Goal: Task Accomplishment & Management: Use online tool/utility

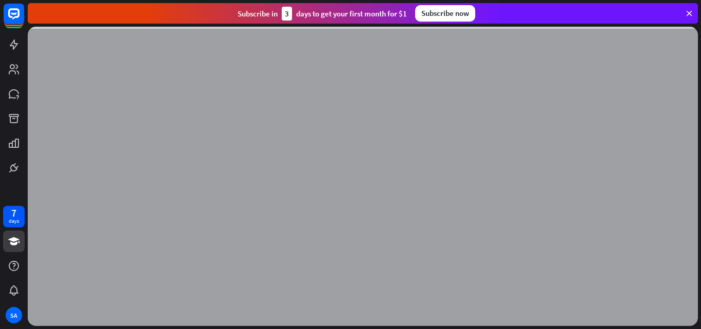
click at [683, 10] on div "Subscribe [DATE] to get your first month for $1 Subscribe now" at bounding box center [363, 13] width 670 height 21
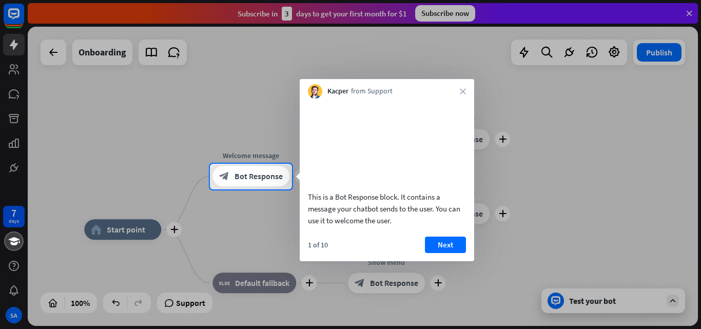
click at [451, 248] on div "This is a Bot Response block. It contains a message your chatbot sends to the u…" at bounding box center [387, 179] width 174 height 163
click at [445, 253] on button "Next" at bounding box center [445, 244] width 41 height 16
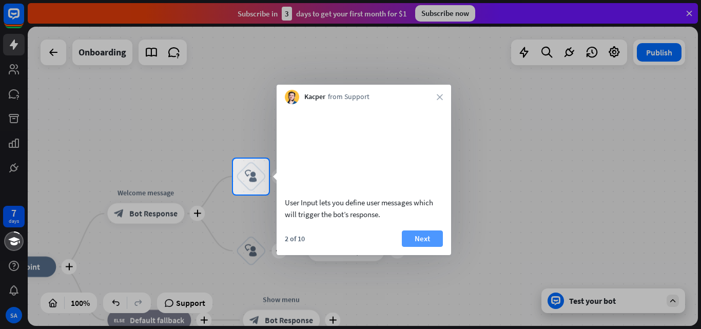
click at [425, 247] on button "Next" at bounding box center [422, 238] width 41 height 16
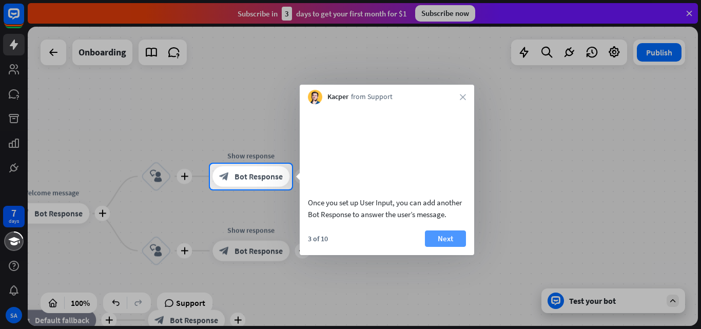
click at [445, 247] on button "Next" at bounding box center [445, 238] width 41 height 16
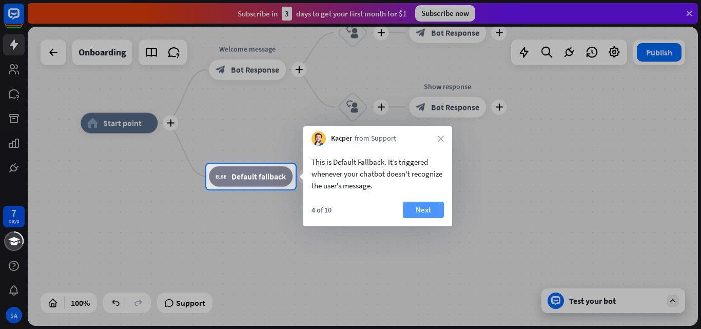
click at [431, 210] on button "Next" at bounding box center [423, 210] width 41 height 16
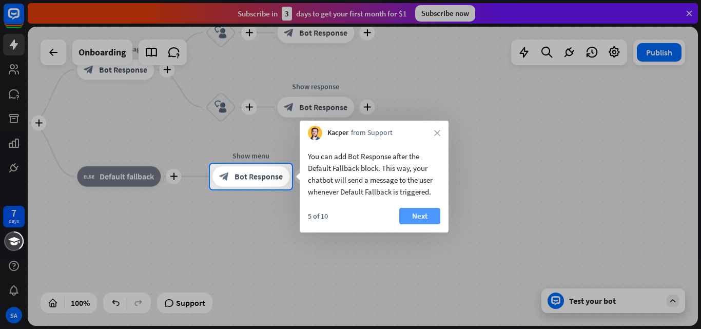
click at [413, 216] on button "Next" at bounding box center [419, 216] width 41 height 16
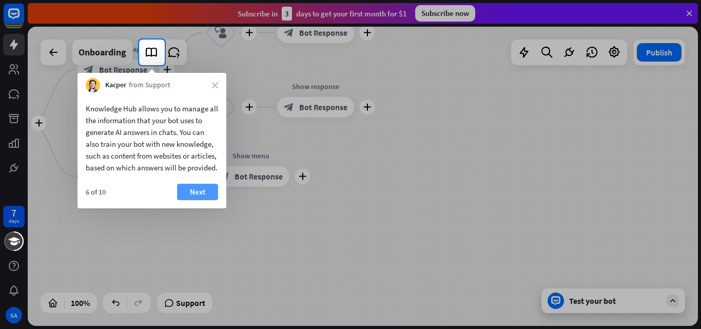
click at [200, 198] on button "Next" at bounding box center [197, 192] width 41 height 16
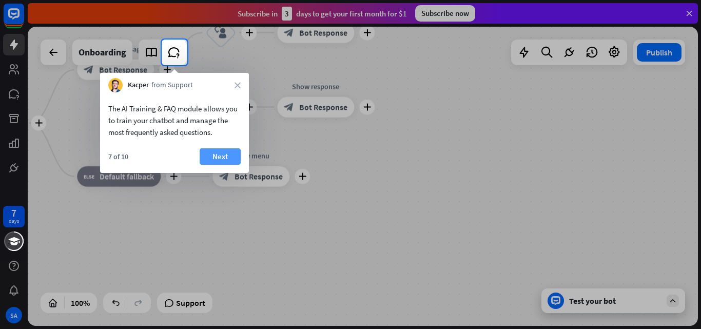
click at [224, 161] on button "Next" at bounding box center [220, 156] width 41 height 16
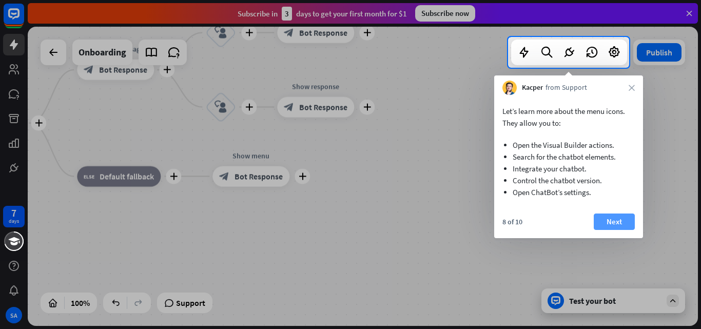
click at [622, 223] on button "Next" at bounding box center [614, 221] width 41 height 16
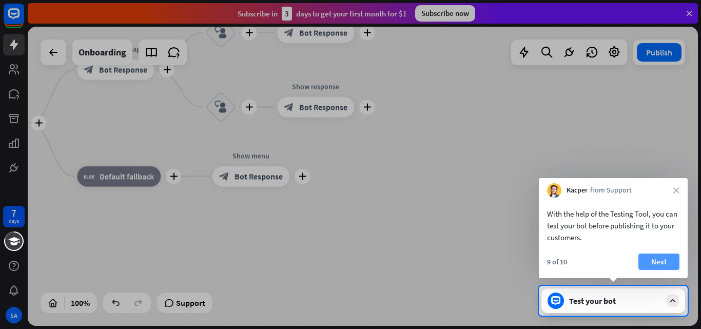
click at [665, 255] on button "Next" at bounding box center [658, 261] width 41 height 16
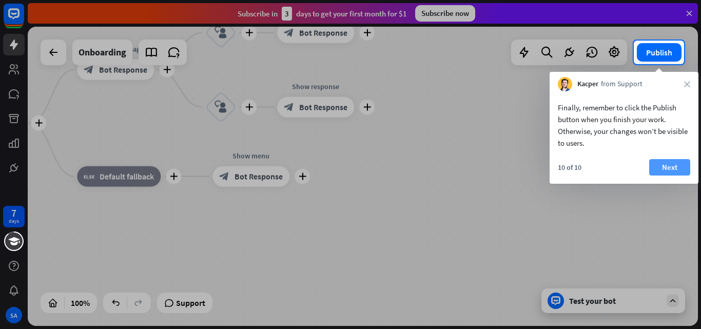
click at [665, 163] on button "Next" at bounding box center [669, 167] width 41 height 16
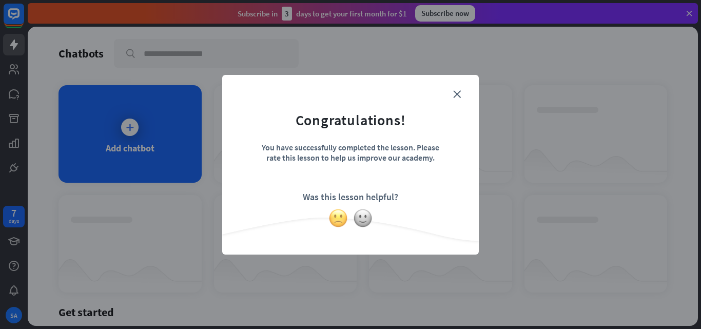
click at [335, 216] on img at bounding box center [337, 217] width 19 height 19
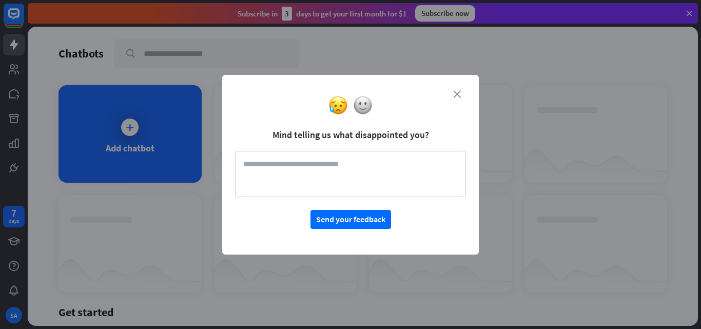
click at [456, 92] on icon "close" at bounding box center [457, 94] width 8 height 8
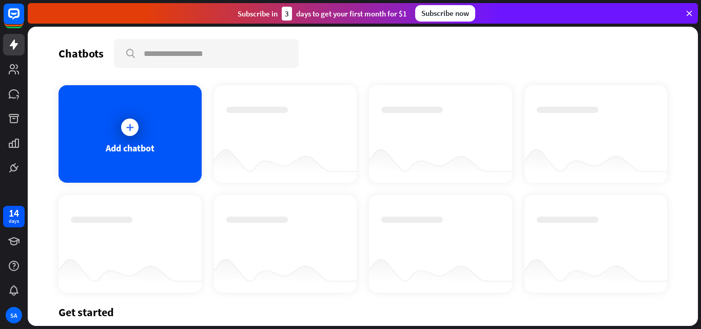
click at [144, 127] on div at bounding box center [363, 176] width 670 height 299
click at [125, 122] on icon at bounding box center [130, 127] width 10 height 10
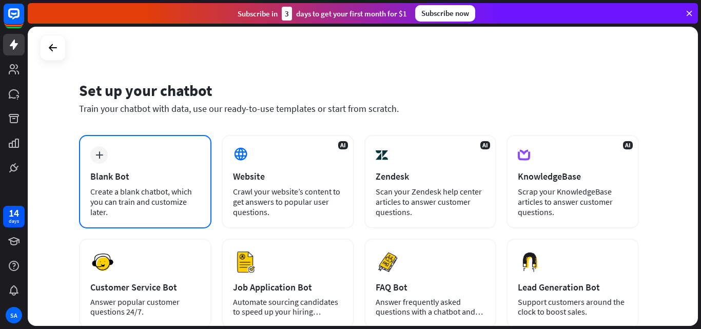
click at [134, 163] on div "plus Blank Bot Create a blank chatbot, which you can train and customize later." at bounding box center [145, 181] width 132 height 93
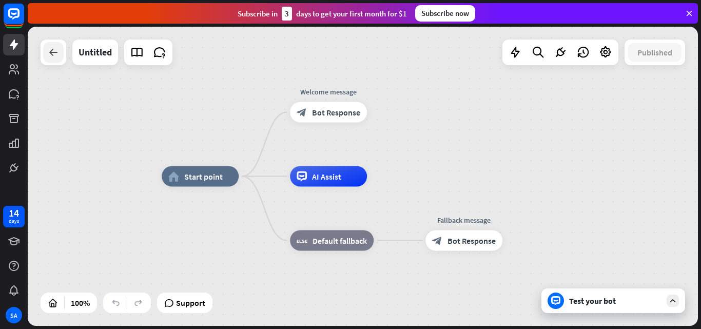
click at [47, 49] on icon at bounding box center [53, 52] width 12 height 12
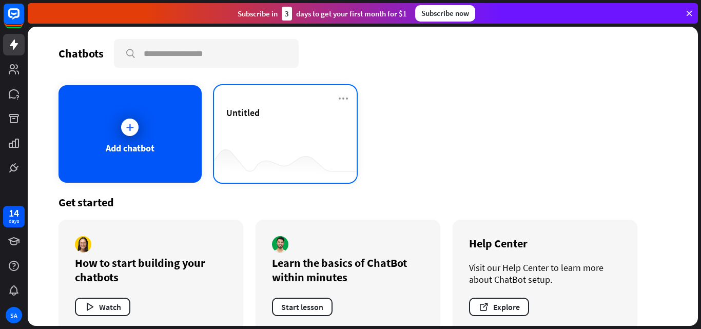
click at [289, 136] on div "Untitled" at bounding box center [285, 125] width 119 height 36
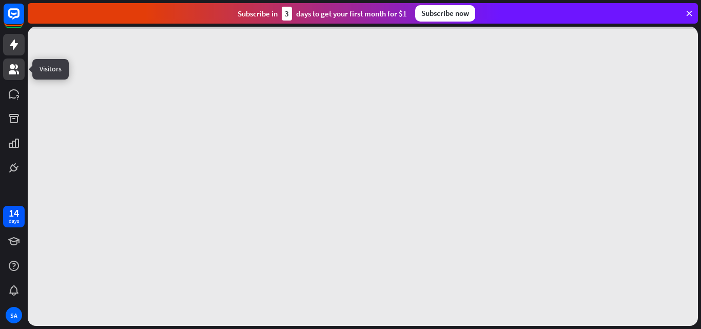
click at [13, 63] on icon at bounding box center [14, 69] width 12 height 12
click at [7, 47] on link at bounding box center [14, 45] width 22 height 22
click at [693, 13] on icon at bounding box center [688, 13] width 9 height 9
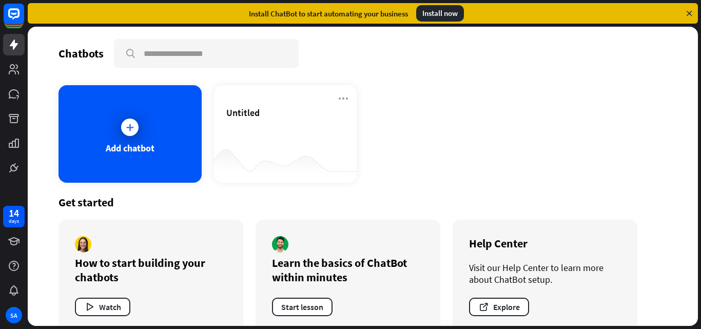
click at [692, 12] on icon at bounding box center [688, 13] width 9 height 9
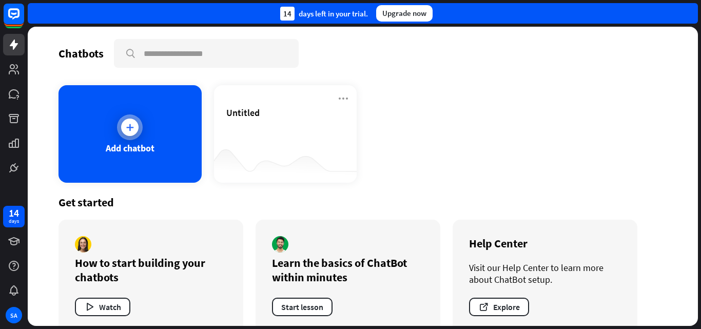
click at [135, 129] on div at bounding box center [129, 127] width 17 height 17
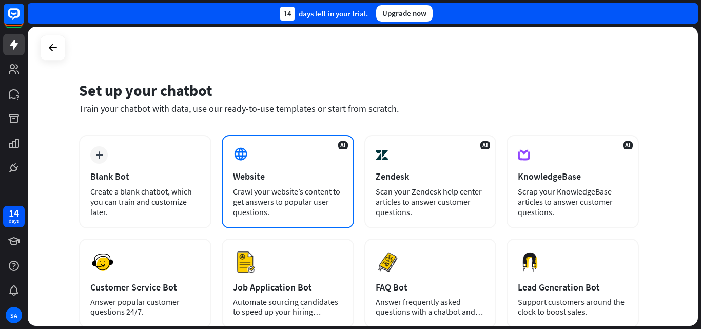
click at [297, 164] on div "AI Website Crawl your website’s content to get answers to popular user question…" at bounding box center [288, 181] width 132 height 93
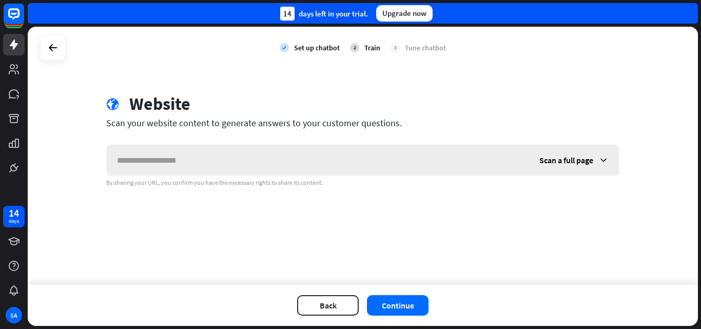
click at [208, 164] on input "text" at bounding box center [318, 160] width 422 height 31
type input "**********"
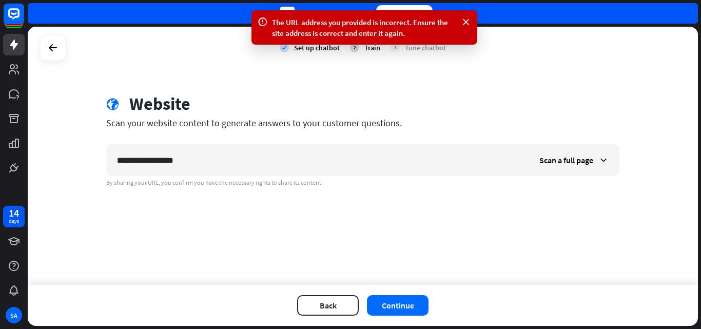
drag, startPoint x: 279, startPoint y: 171, endPoint x: 86, endPoint y: 153, distance: 193.3
click at [87, 153] on div "**********" at bounding box center [363, 156] width 670 height 258
click at [41, 47] on div at bounding box center [53, 48] width 26 height 26
click at [598, 163] on div "Scan a full page" at bounding box center [574, 160] width 90 height 31
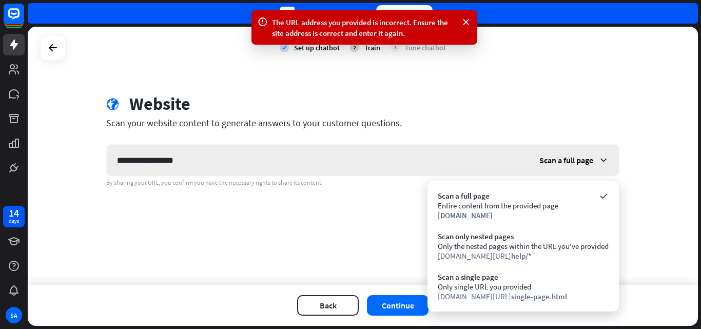
click at [598, 163] on div "Scan a full page" at bounding box center [574, 160] width 90 height 31
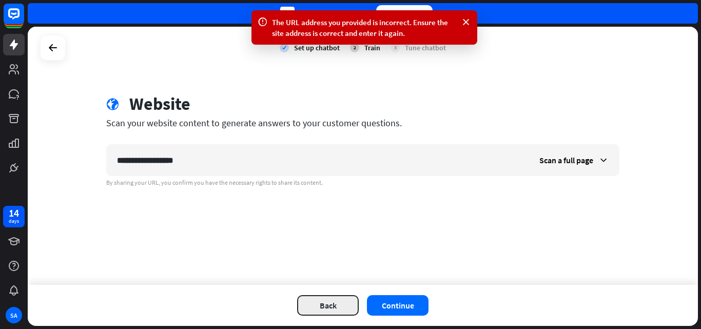
click at [318, 306] on button "Back" at bounding box center [328, 305] width 62 height 21
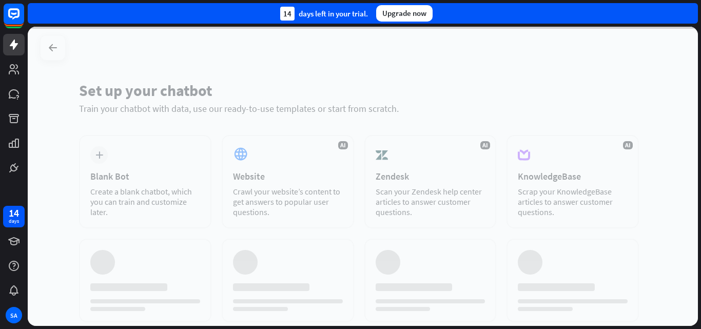
click at [191, 187] on div at bounding box center [363, 176] width 670 height 299
click at [169, 166] on div at bounding box center [363, 176] width 670 height 299
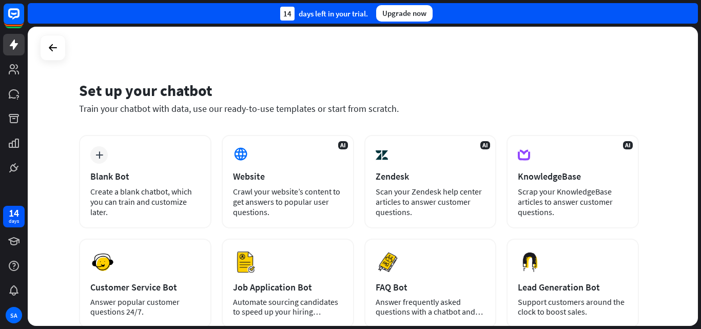
click at [169, 166] on div "plus Blank Bot Create a blank chatbot, which you can train and customize later." at bounding box center [145, 181] width 132 height 93
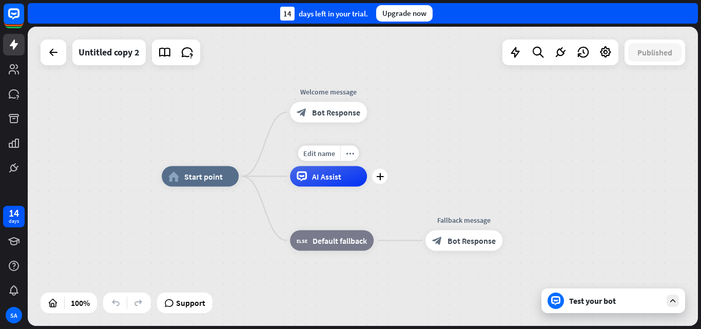
click at [323, 187] on div "Edit name more_horiz plus AI Assist" at bounding box center [328, 176] width 77 height 21
click at [318, 183] on div "AI Assist" at bounding box center [328, 176] width 77 height 21
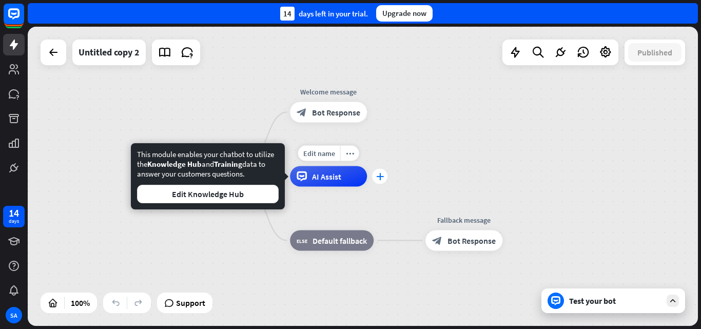
click at [376, 177] on div "plus" at bounding box center [379, 176] width 15 height 15
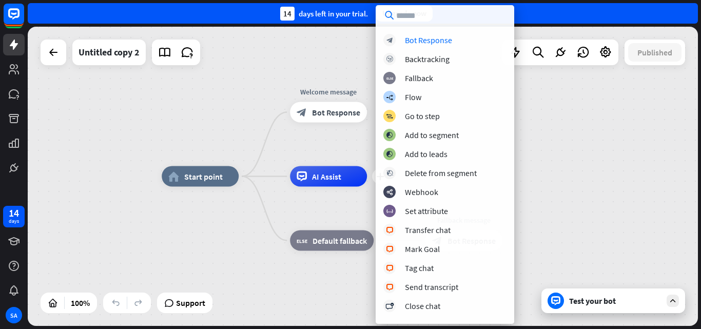
click at [405, 11] on input "text" at bounding box center [445, 15] width 139 height 21
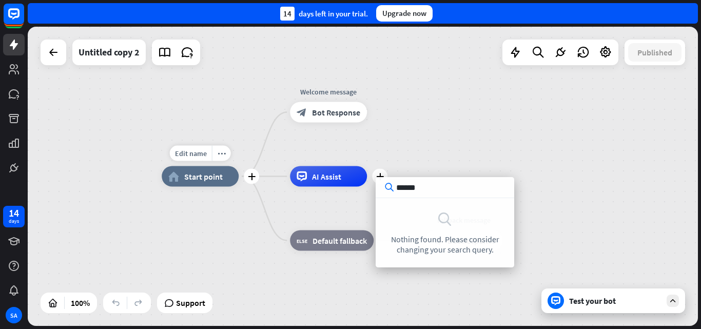
type input "******"
click at [212, 181] on span "Start point" at bounding box center [203, 176] width 38 height 10
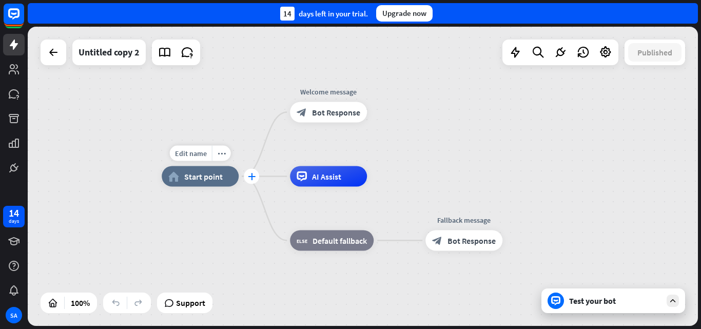
click at [250, 176] on icon "plus" at bounding box center [252, 176] width 8 height 7
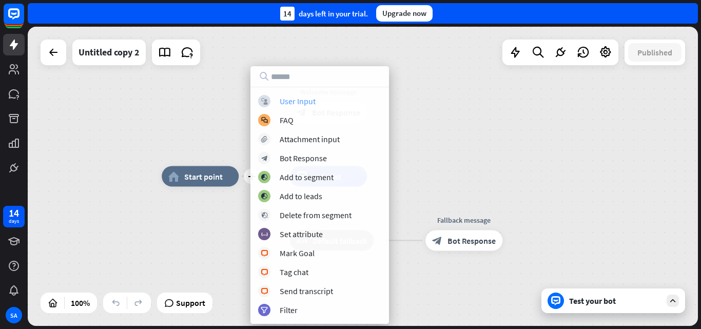
click at [298, 105] on div "User Input" at bounding box center [298, 101] width 36 height 10
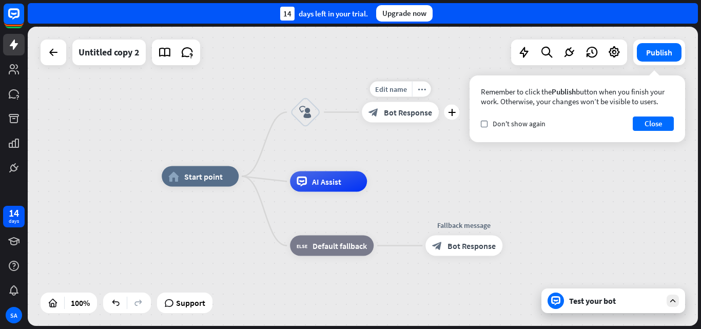
click at [402, 115] on span "Bot Response" at bounding box center [408, 112] width 48 height 10
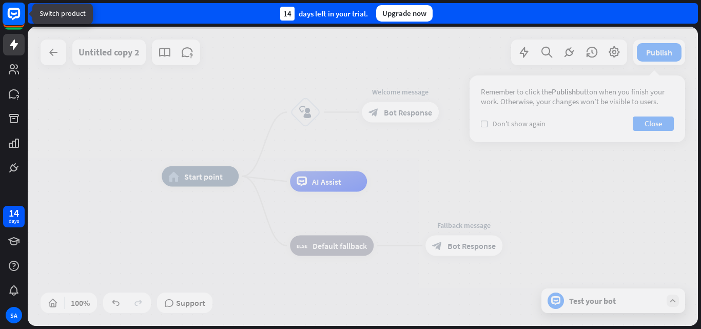
click at [10, 7] on rect at bounding box center [14, 14] width 23 height 23
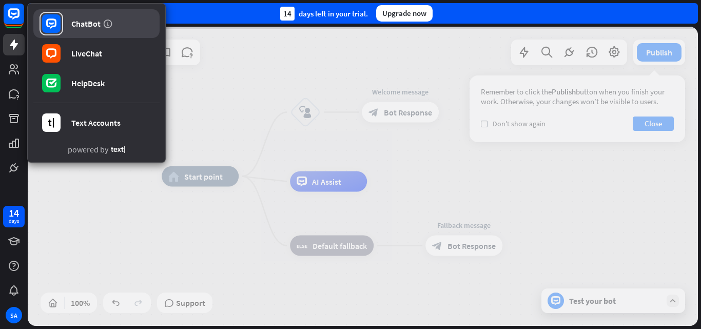
click at [88, 22] on div "ChatBot" at bounding box center [85, 23] width 29 height 10
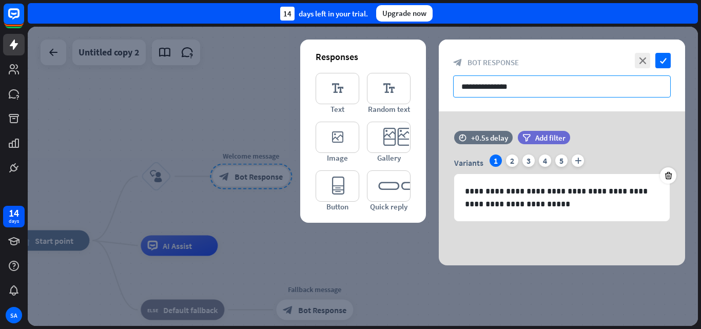
click at [506, 91] on input "**********" at bounding box center [562, 86] width 218 height 22
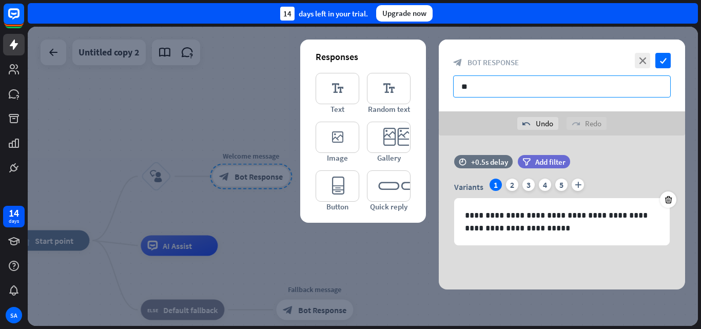
type input "*"
type input "**"
click at [458, 57] on div "close check block_bot_response Bot Response **" at bounding box center [562, 76] width 246 height 72
click at [459, 58] on icon "block_bot_response" at bounding box center [457, 62] width 9 height 9
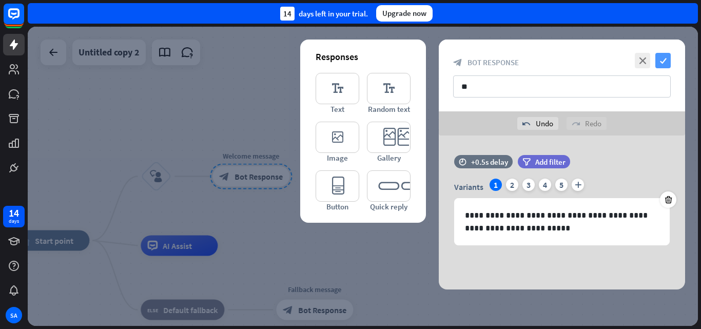
click at [667, 56] on icon "check" at bounding box center [662, 60] width 15 height 15
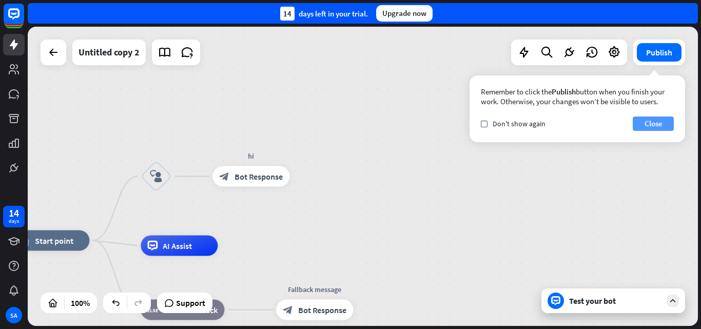
click at [658, 128] on button "Close" at bounding box center [653, 123] width 41 height 14
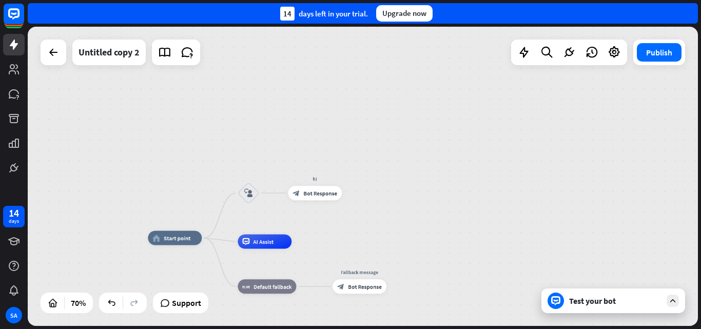
click at [679, 308] on div "Test your bot" at bounding box center [613, 300] width 144 height 25
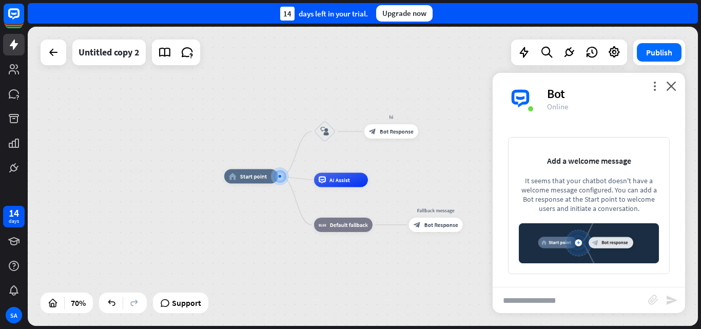
click at [511, 298] on input "text" at bounding box center [569, 300] width 155 height 26
type input "**"
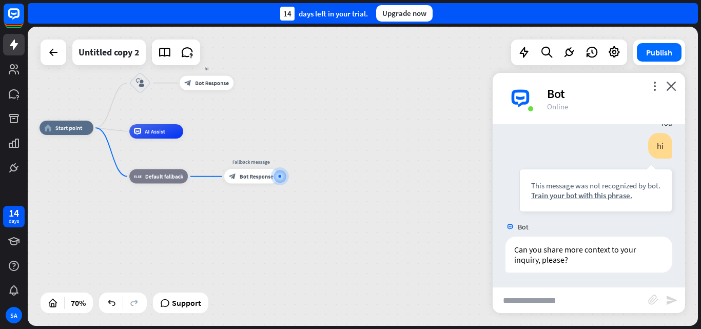
scroll to position [22, 0]
type input "**********"
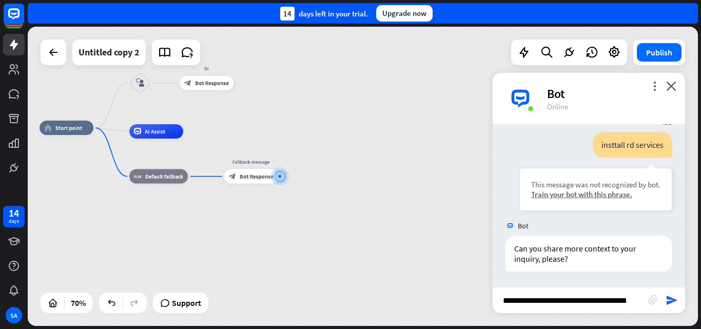
scroll to position [0, 10]
type input "**********"
click at [669, 298] on icon "send" at bounding box center [671, 300] width 12 height 12
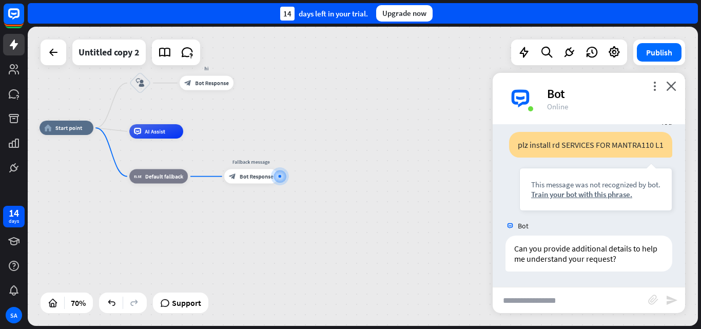
scroll to position [361, 0]
click at [530, 302] on input "text" at bounding box center [569, 300] width 155 height 26
type input "*******"
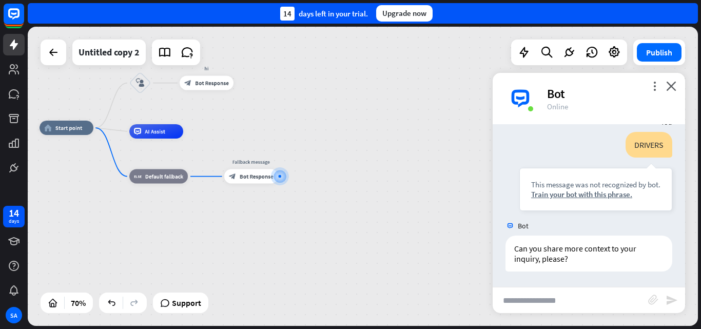
scroll to position [525, 0]
type input "*"
type input "**********"
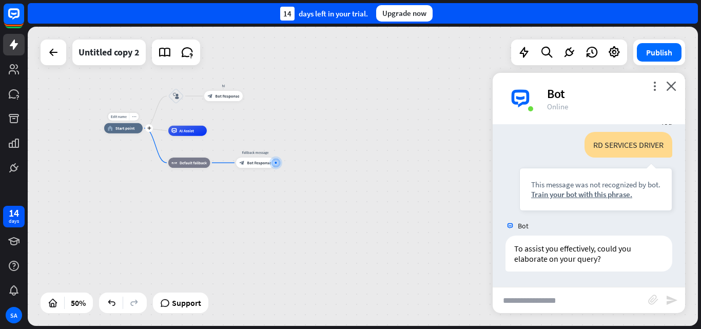
click at [129, 123] on div "home_2 Start point" at bounding box center [123, 128] width 38 height 10
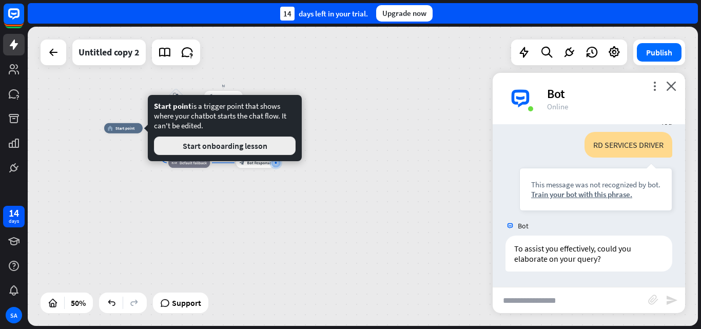
click at [228, 150] on button "Start onboarding lesson" at bounding box center [225, 145] width 142 height 18
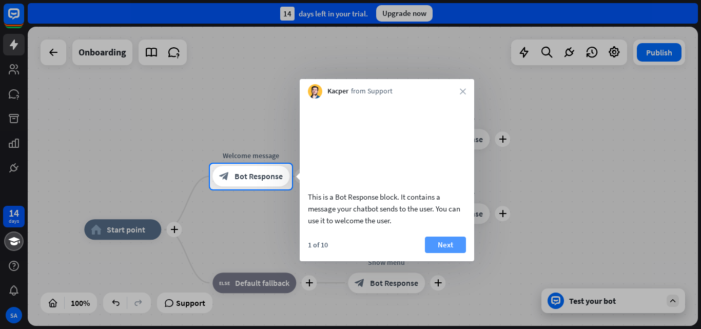
click at [439, 253] on button "Next" at bounding box center [445, 244] width 41 height 16
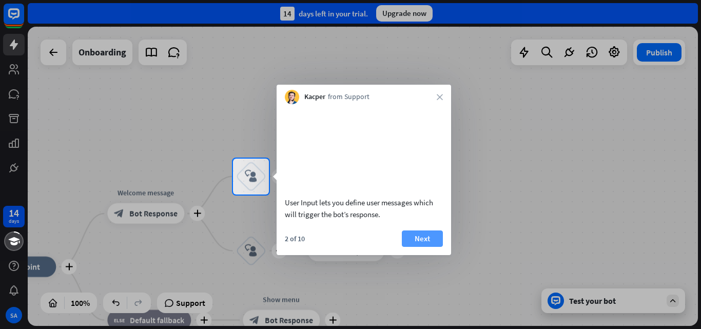
click at [435, 247] on button "Next" at bounding box center [422, 238] width 41 height 16
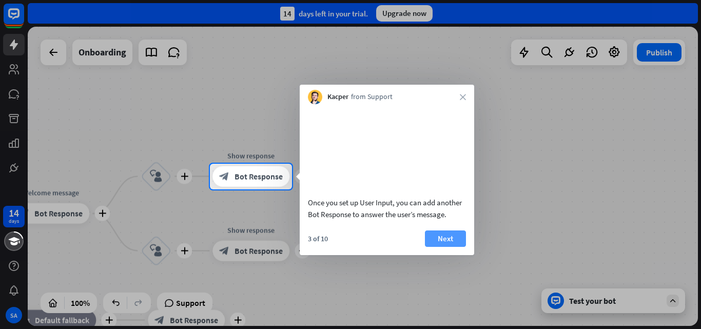
click at [433, 247] on button "Next" at bounding box center [445, 238] width 41 height 16
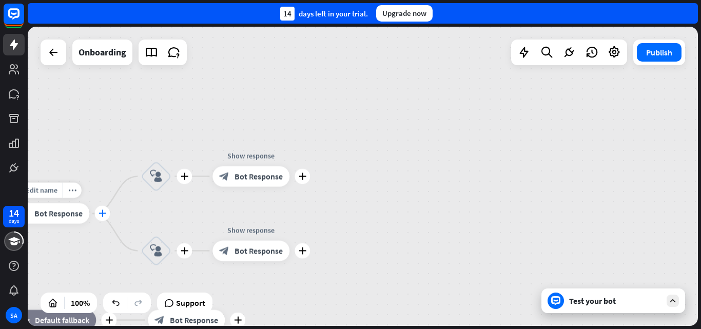
click at [101, 217] on div "plus" at bounding box center [101, 213] width 15 height 15
click at [68, 209] on span "Bot Response" at bounding box center [58, 213] width 48 height 10
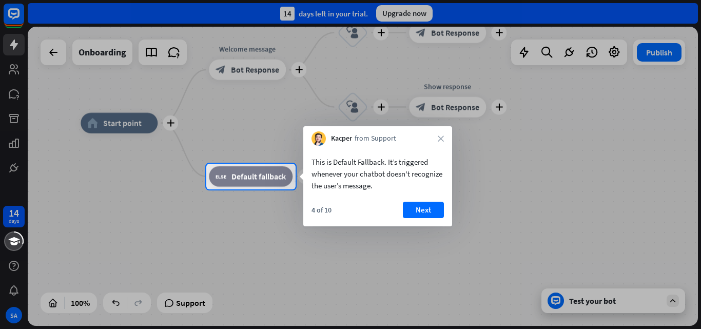
click at [592, 208] on div at bounding box center [350, 259] width 701 height 140
